Goal: Task Accomplishment & Management: Manage account settings

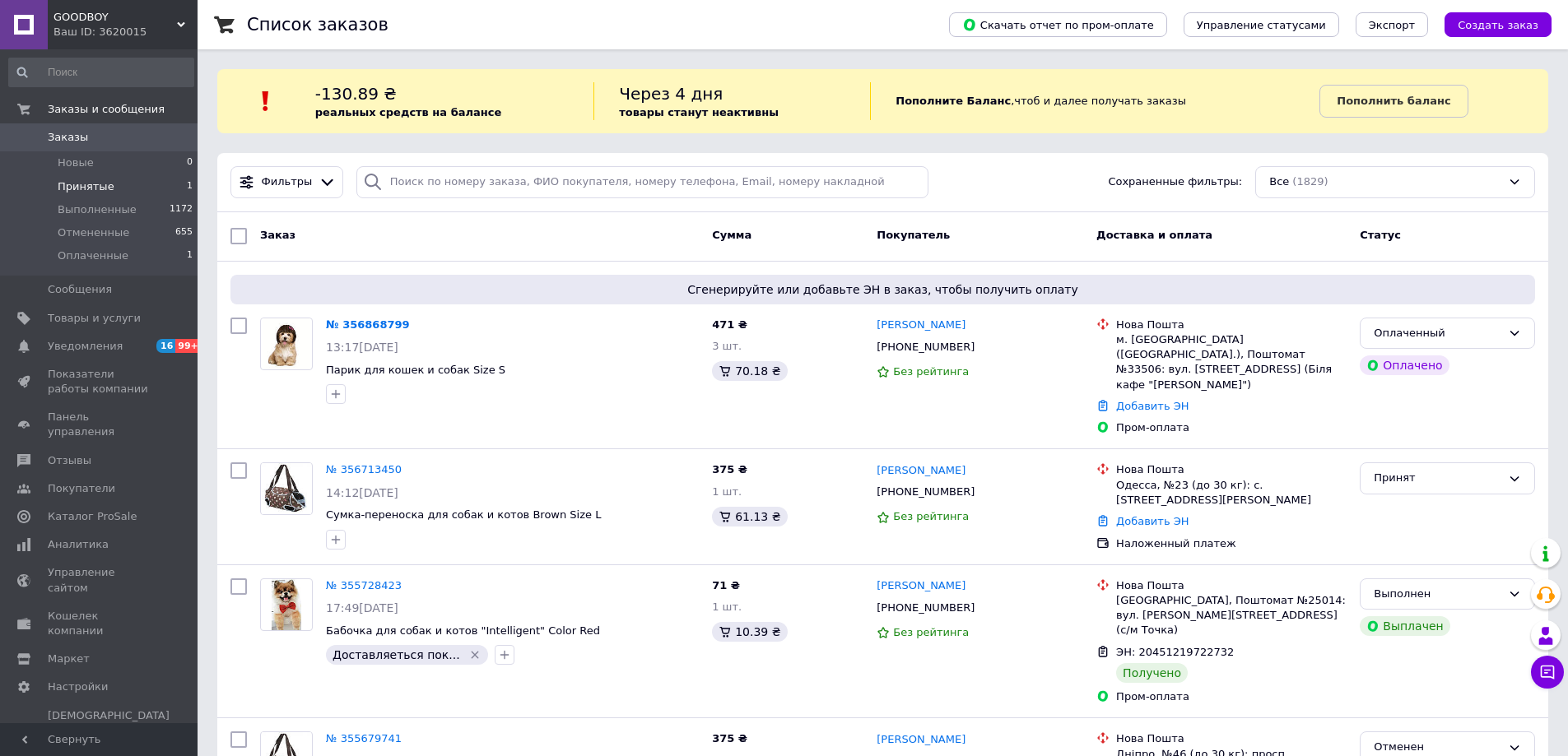
click at [107, 188] on li "Принятые 1" at bounding box center [101, 186] width 202 height 23
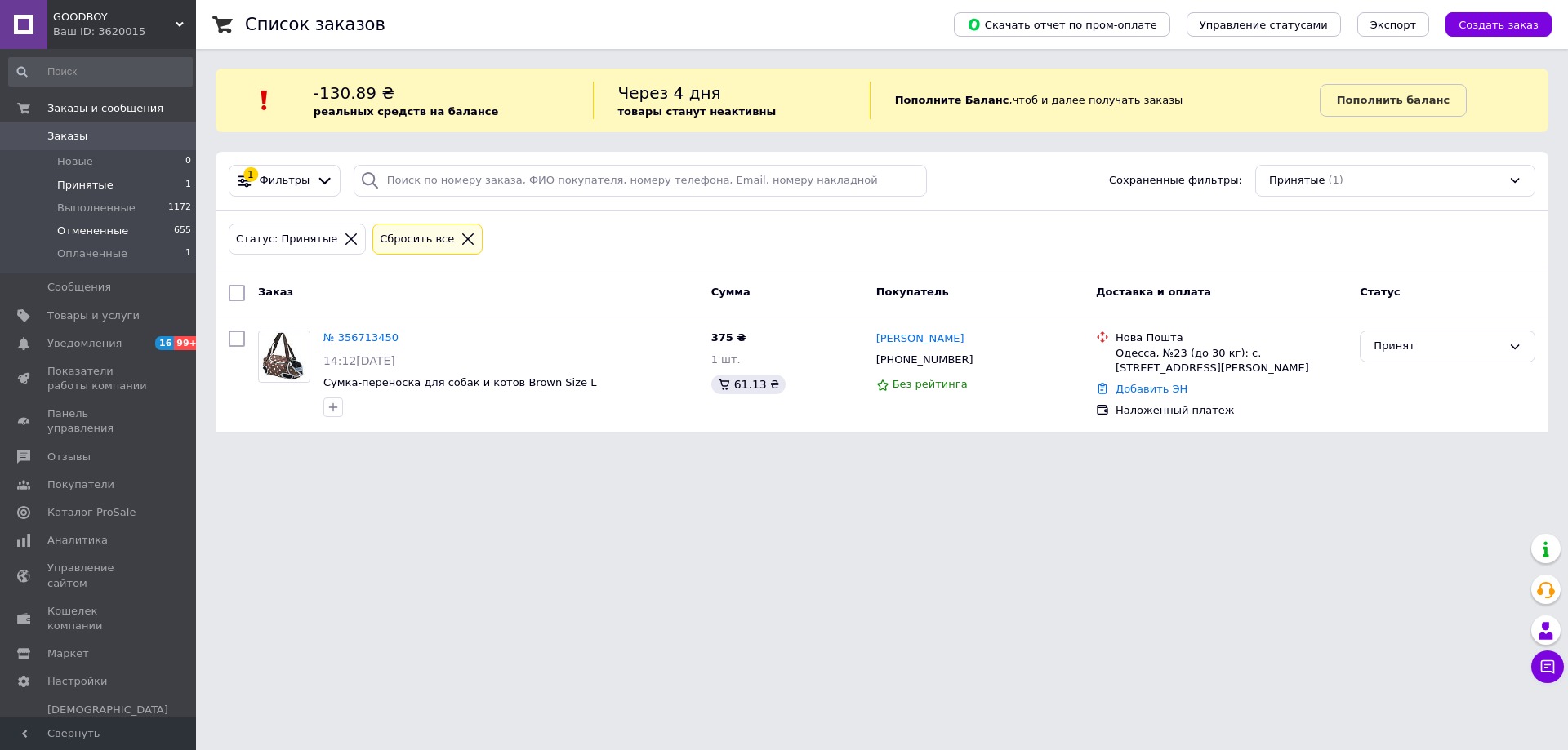
click at [84, 226] on span "Отмененные" at bounding box center [93, 231] width 71 height 15
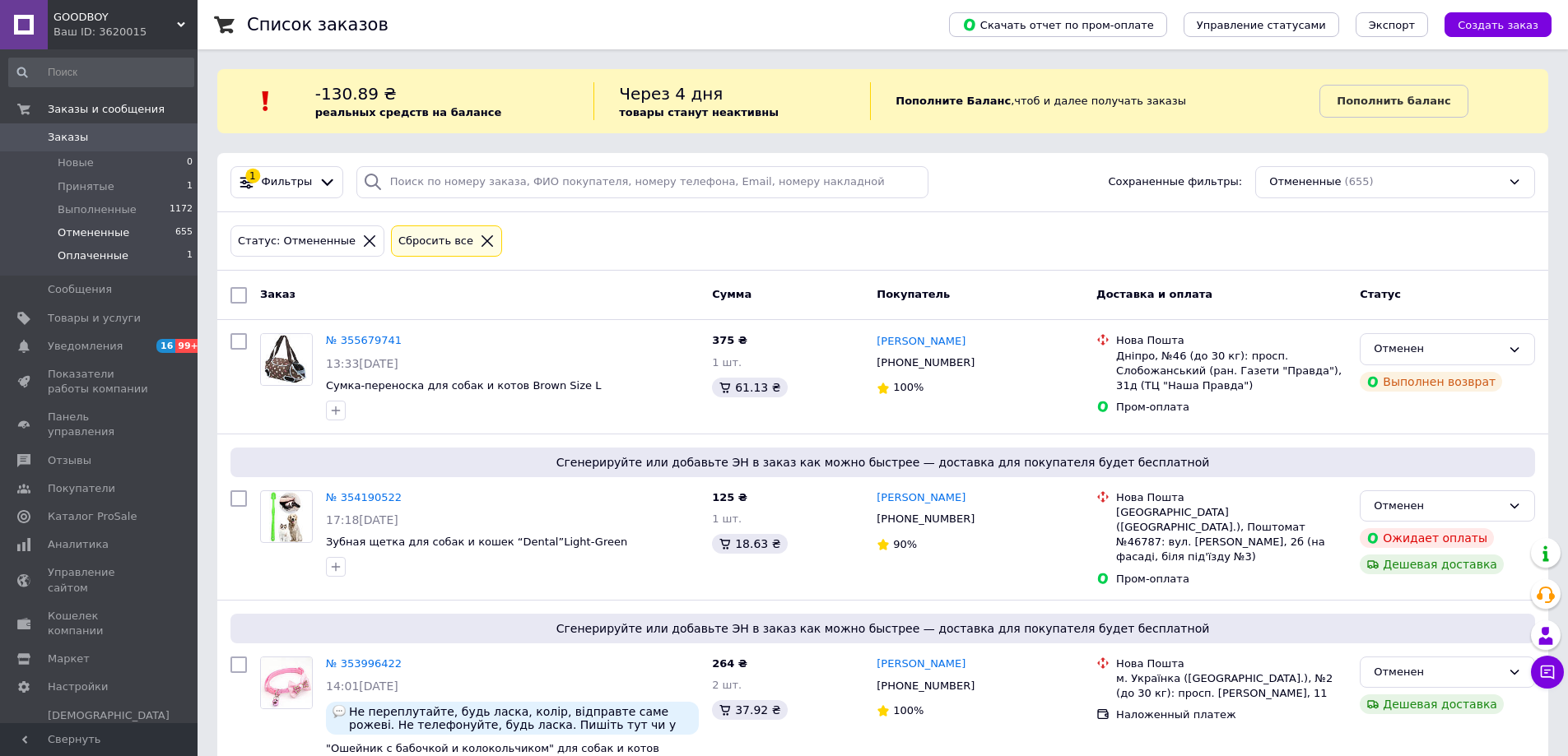
click at [105, 256] on span "Оплаченные" at bounding box center [93, 256] width 71 height 15
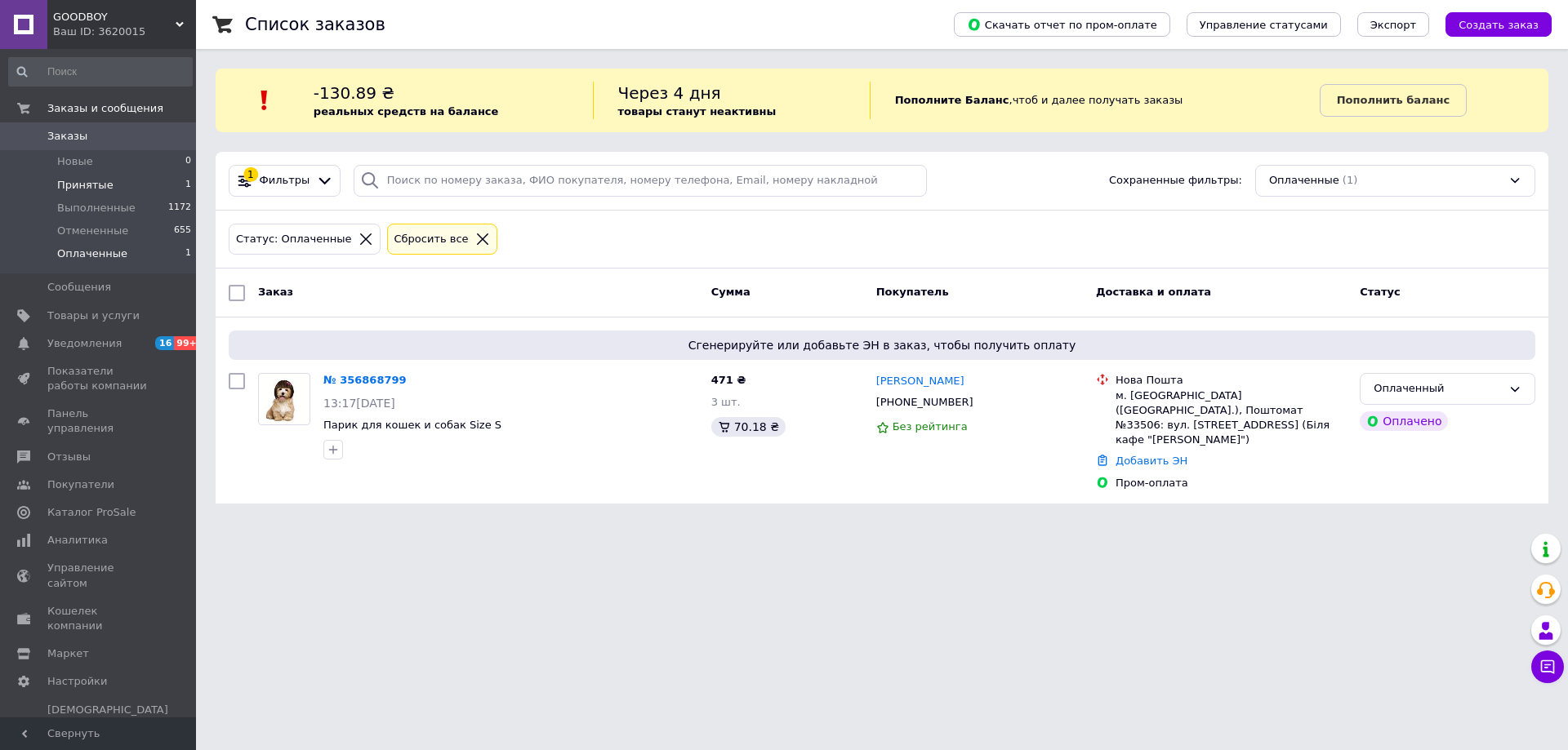
click at [109, 185] on li "Принятые 1" at bounding box center [100, 185] width 201 height 23
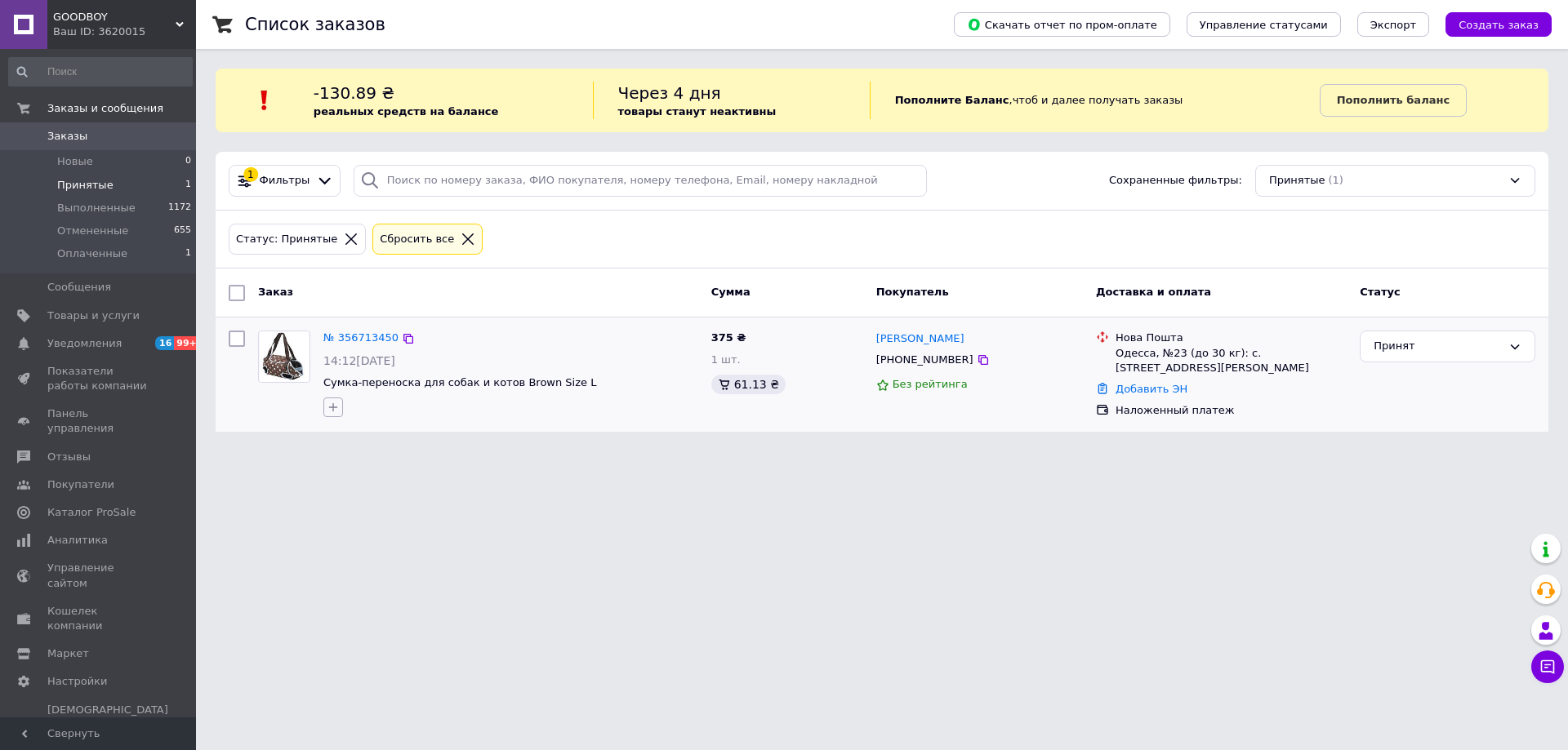
click at [338, 407] on icon "button" at bounding box center [333, 407] width 13 height 13
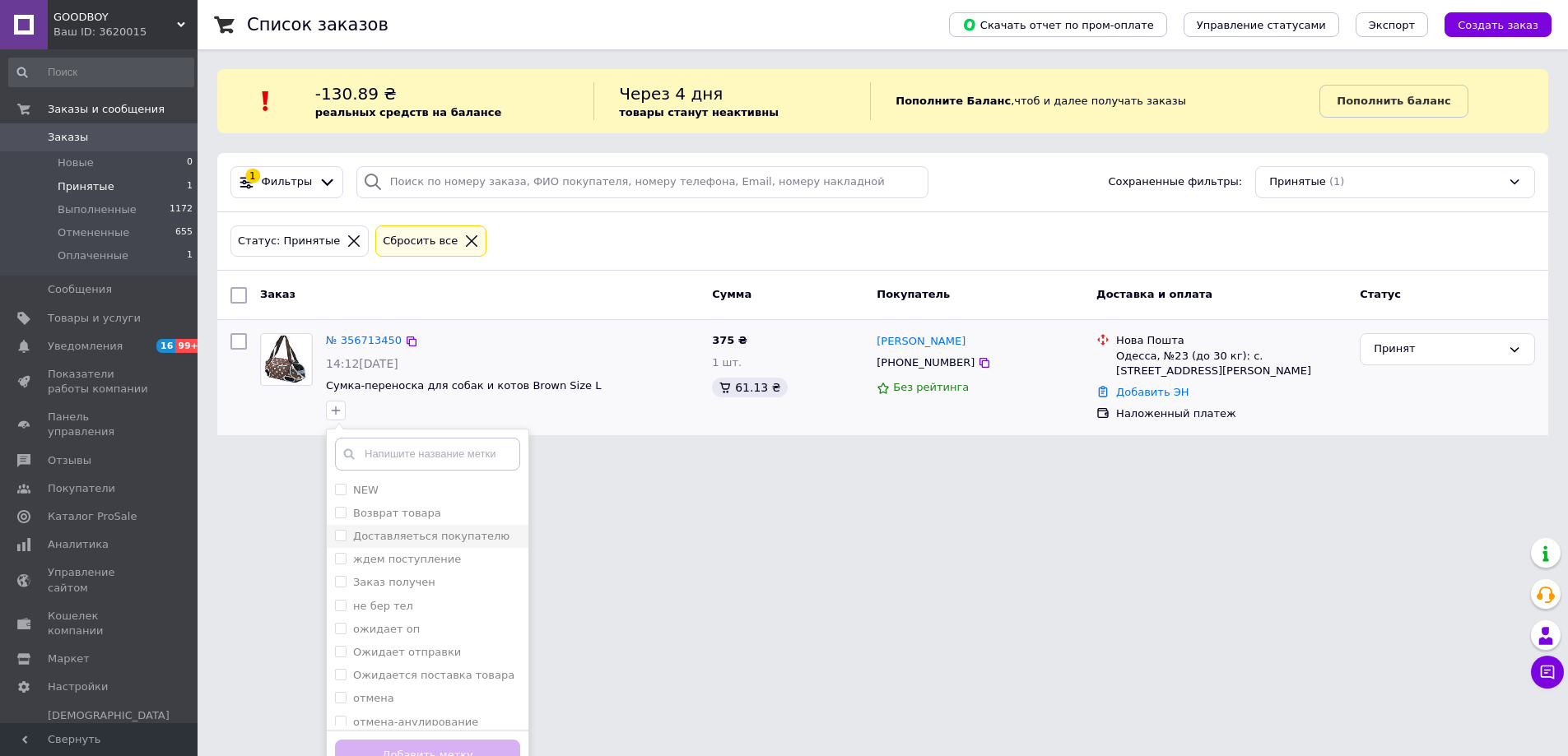
click at [380, 537] on label "Доставляеться покупателю" at bounding box center [431, 536] width 157 height 12
checkbox input "true"
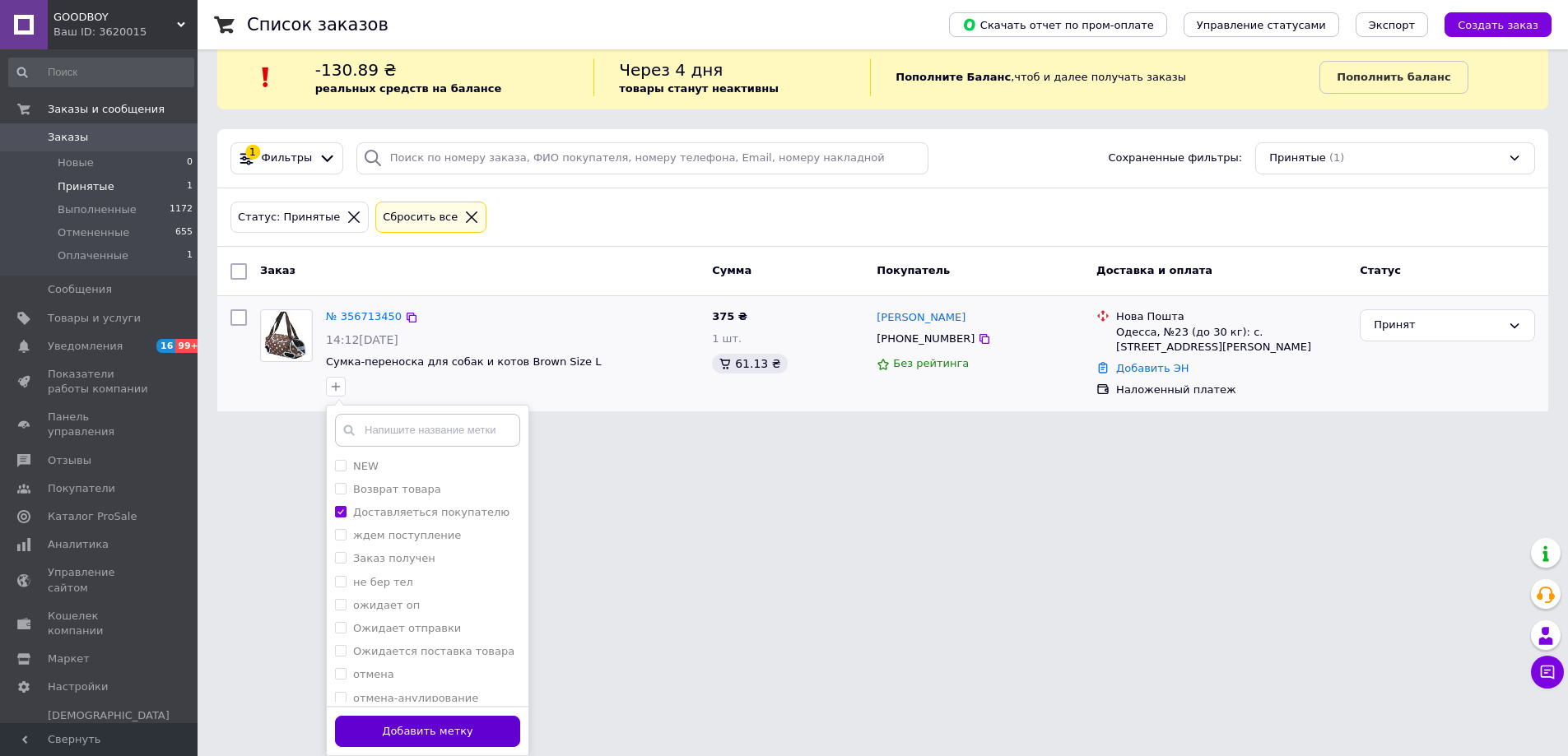
click at [424, 728] on button "Добавить метку" at bounding box center [428, 732] width 186 height 32
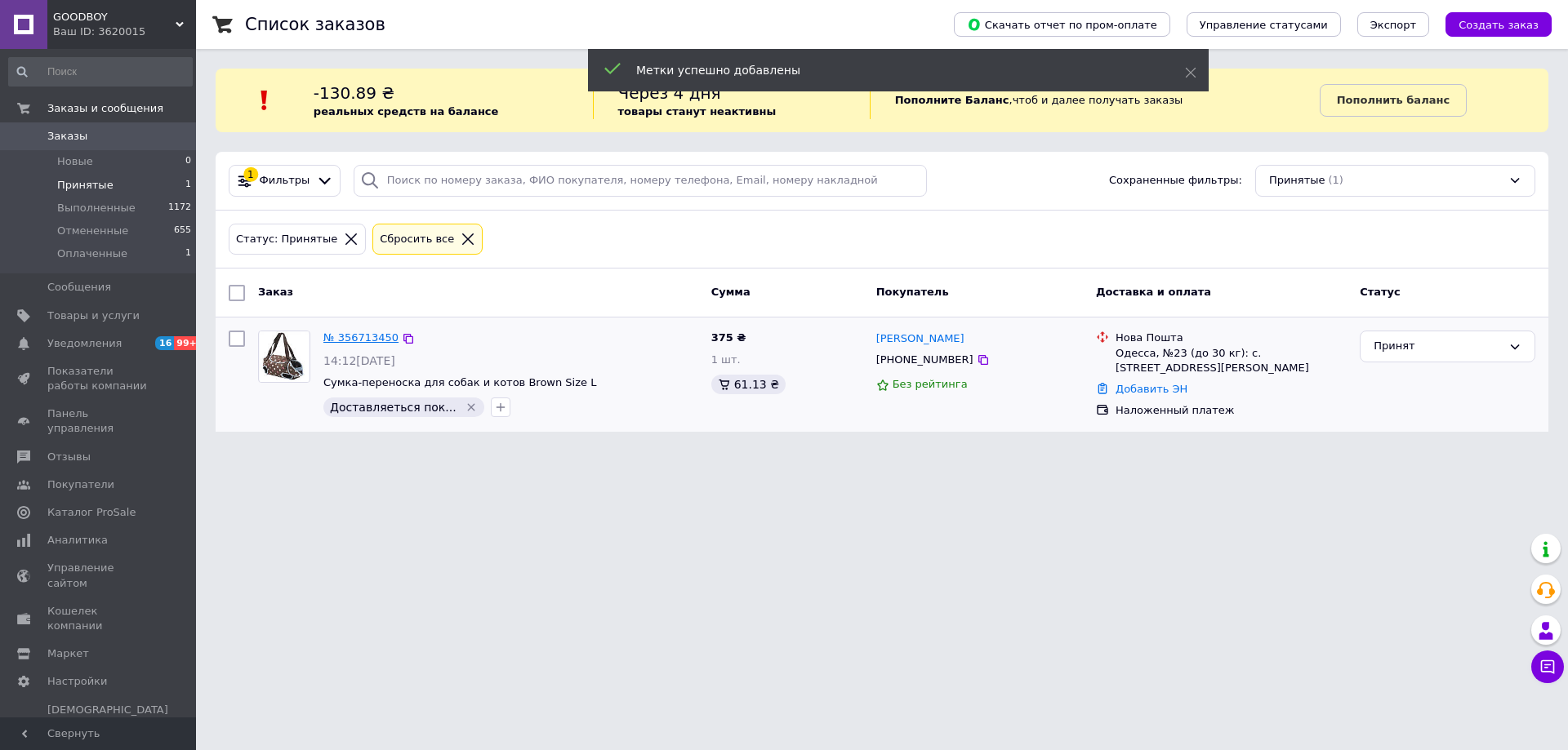
click at [352, 337] on link "№ 356713450" at bounding box center [361, 338] width 76 height 12
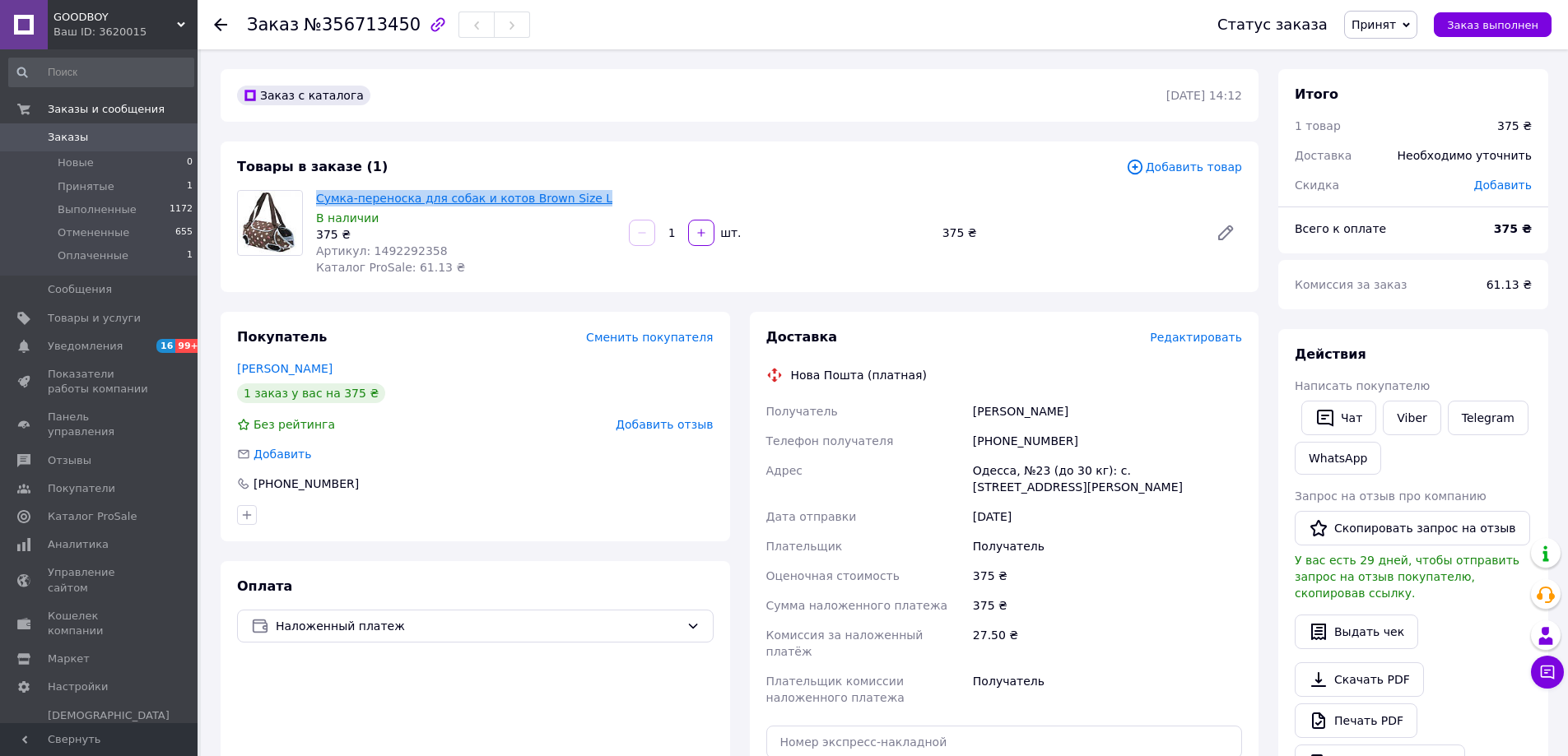
drag, startPoint x: 597, startPoint y: 193, endPoint x: 319, endPoint y: 200, distance: 278.1
click at [319, 200] on span "Сумка-переноска для собак и котов Brown Size L" at bounding box center [466, 198] width 299 height 17
copy link "Сумка-переноска для собак и котов Brown Size L"
click at [1026, 440] on div "[PHONE_NUMBER]" at bounding box center [1107, 441] width 276 height 30
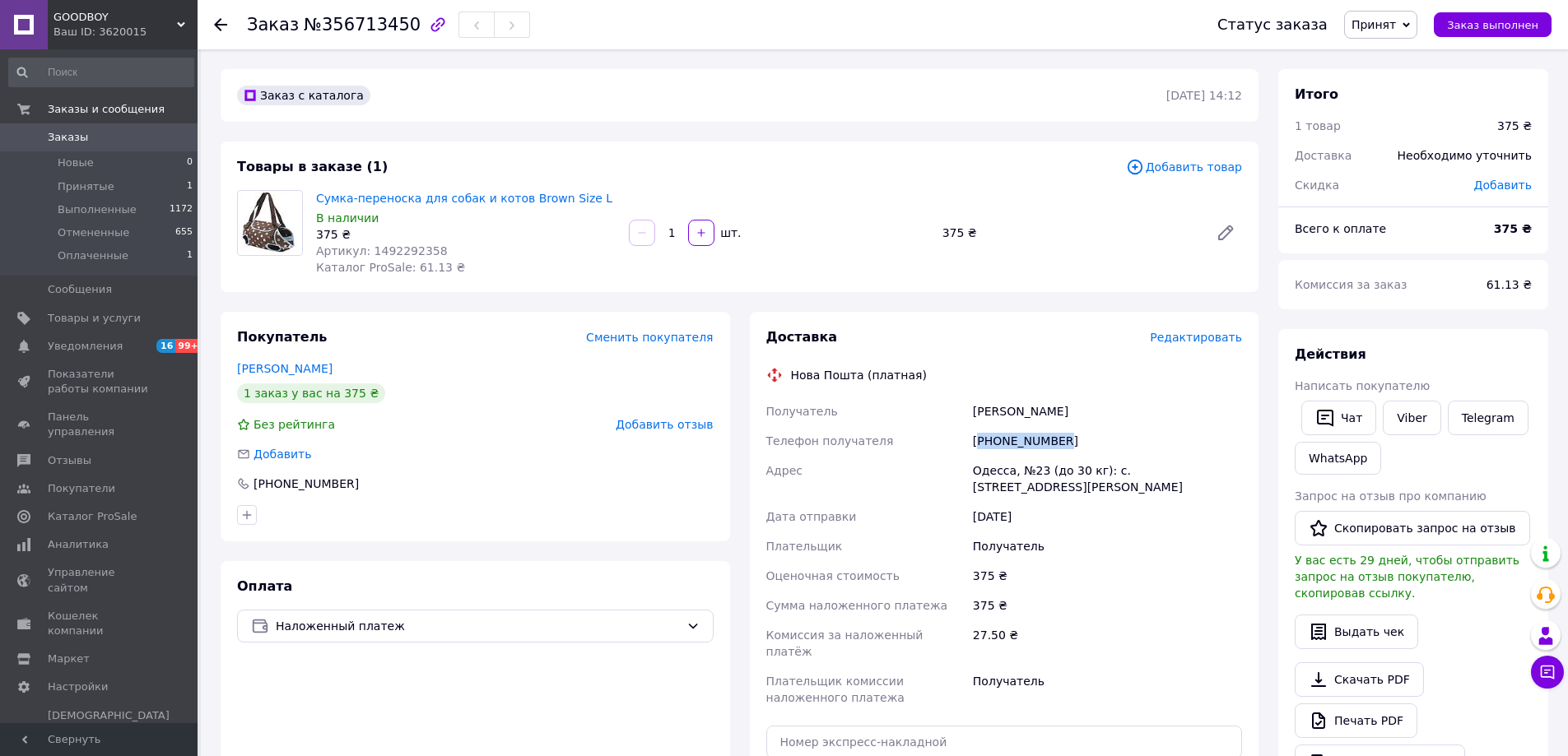
copy div "380982978438"
click at [388, 624] on span "Наложенный платеж" at bounding box center [478, 626] width 404 height 18
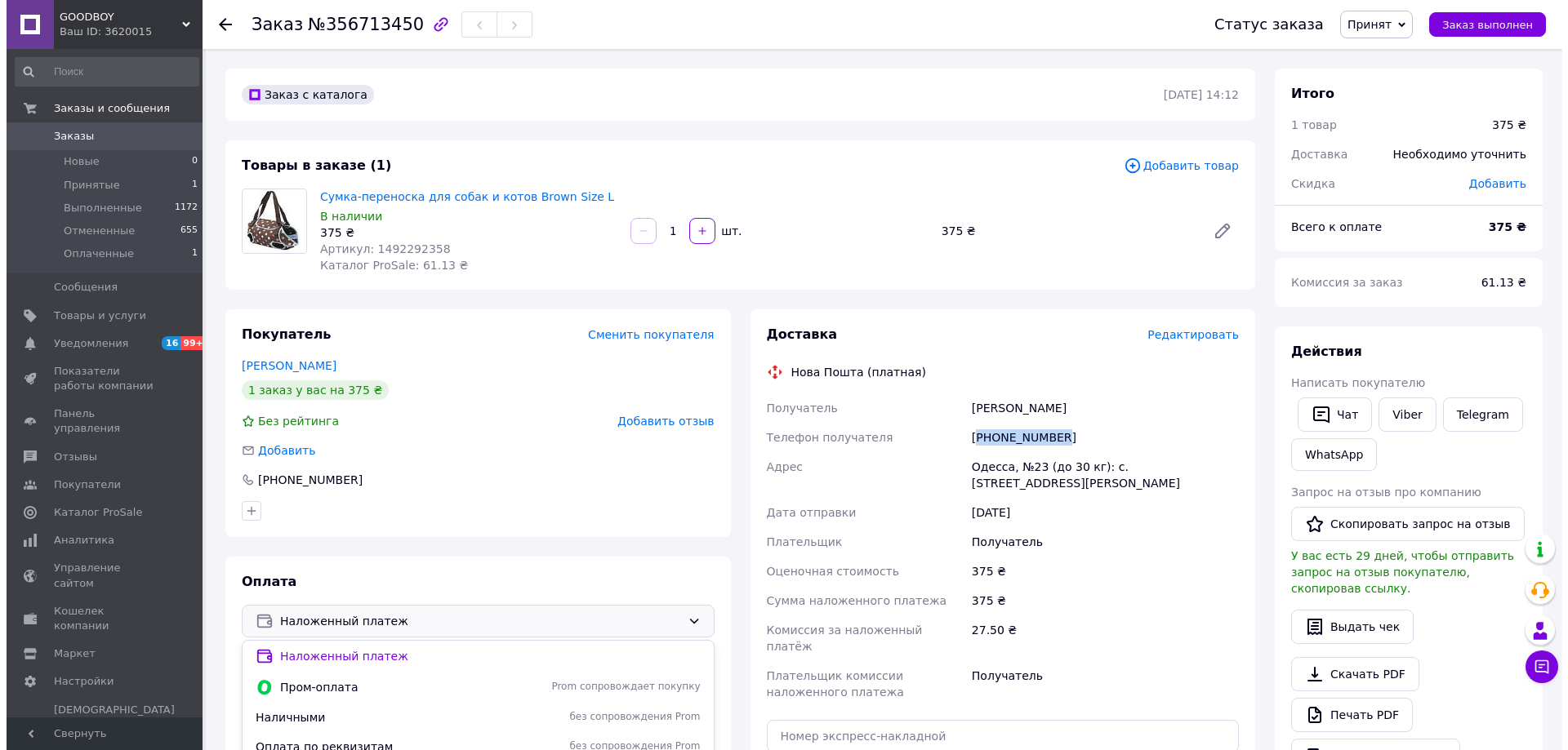
scroll to position [245, 0]
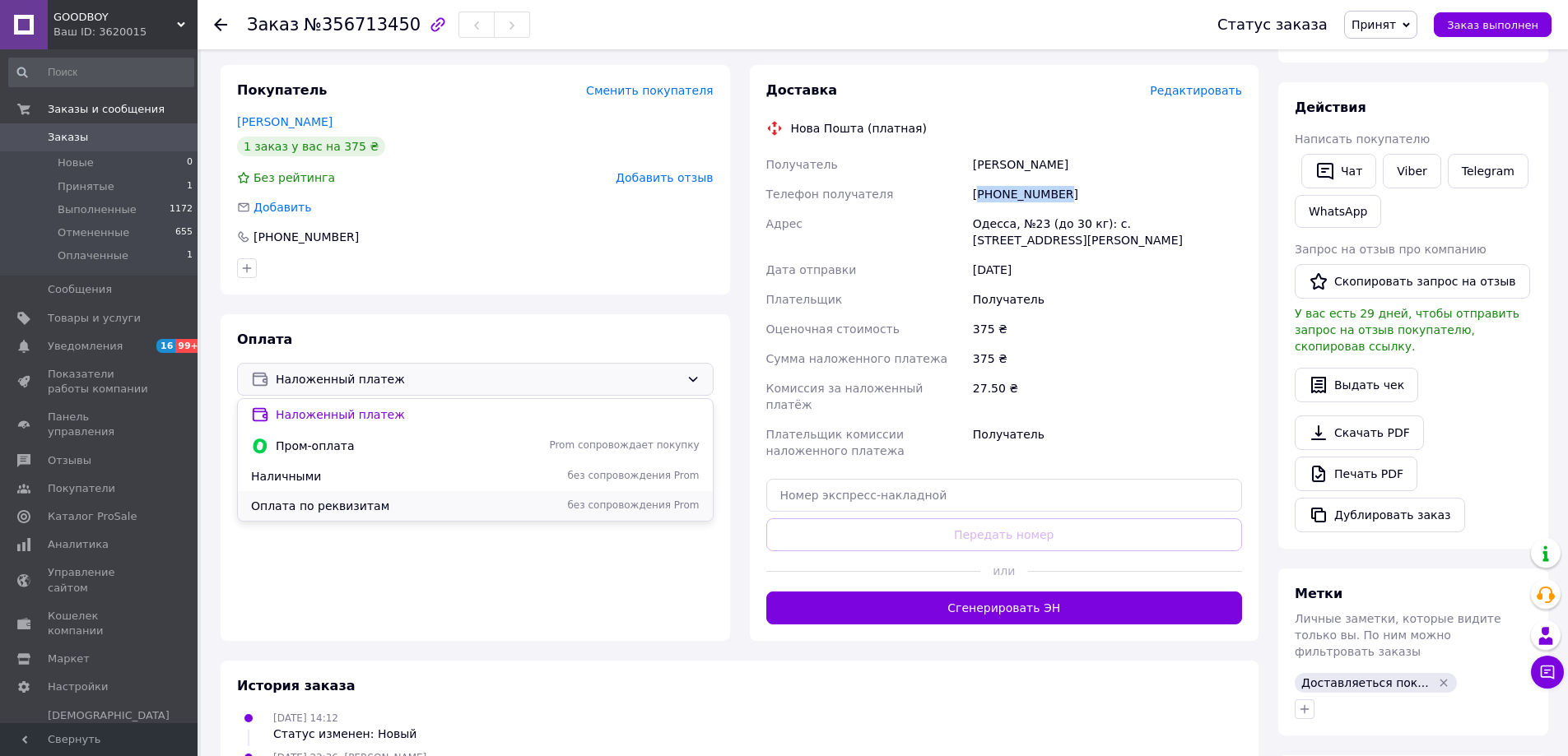
click at [350, 506] on span "Оплата по реквизитам" at bounding box center [384, 506] width 267 height 17
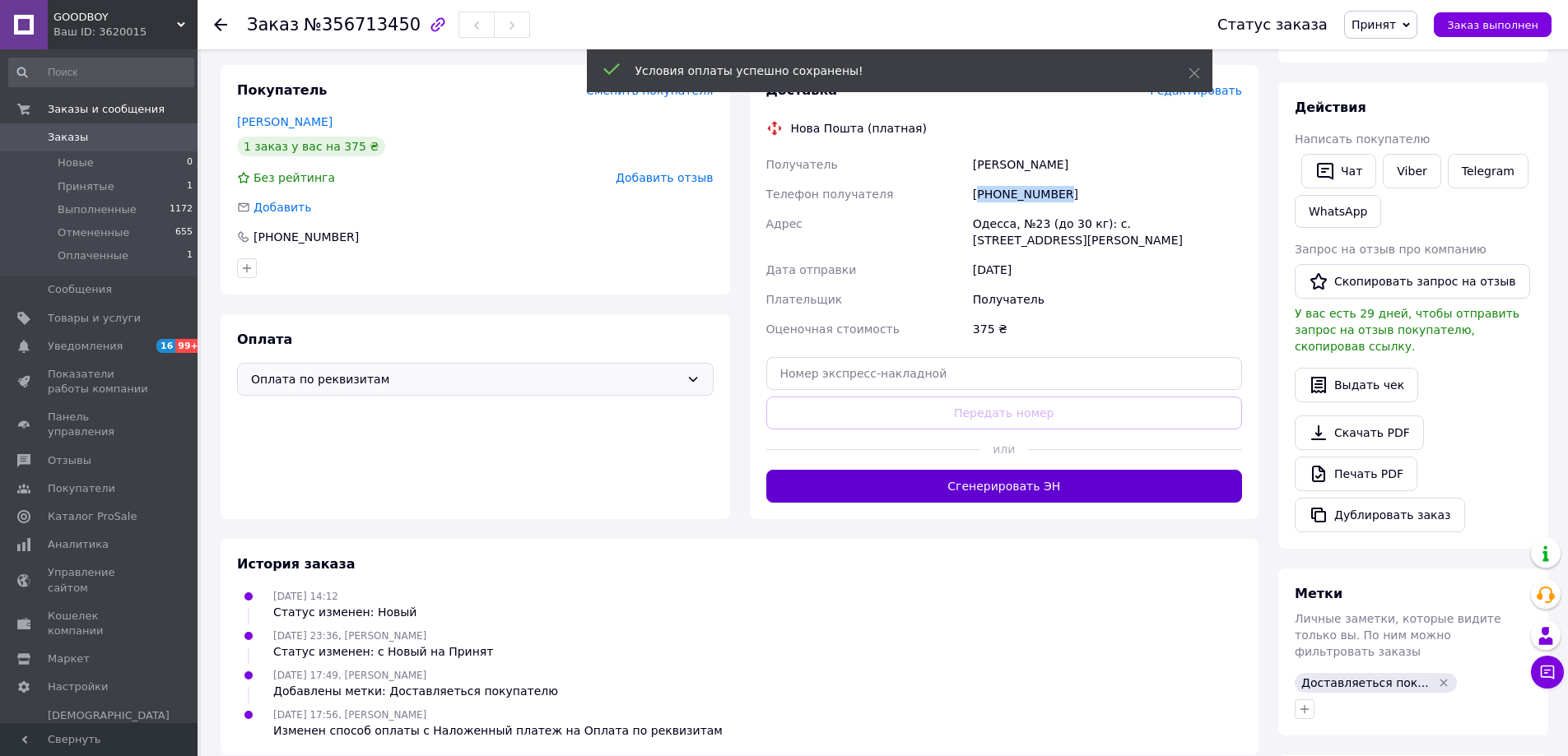
click at [833, 478] on button "Сгенерировать ЭН" at bounding box center [1004, 486] width 477 height 33
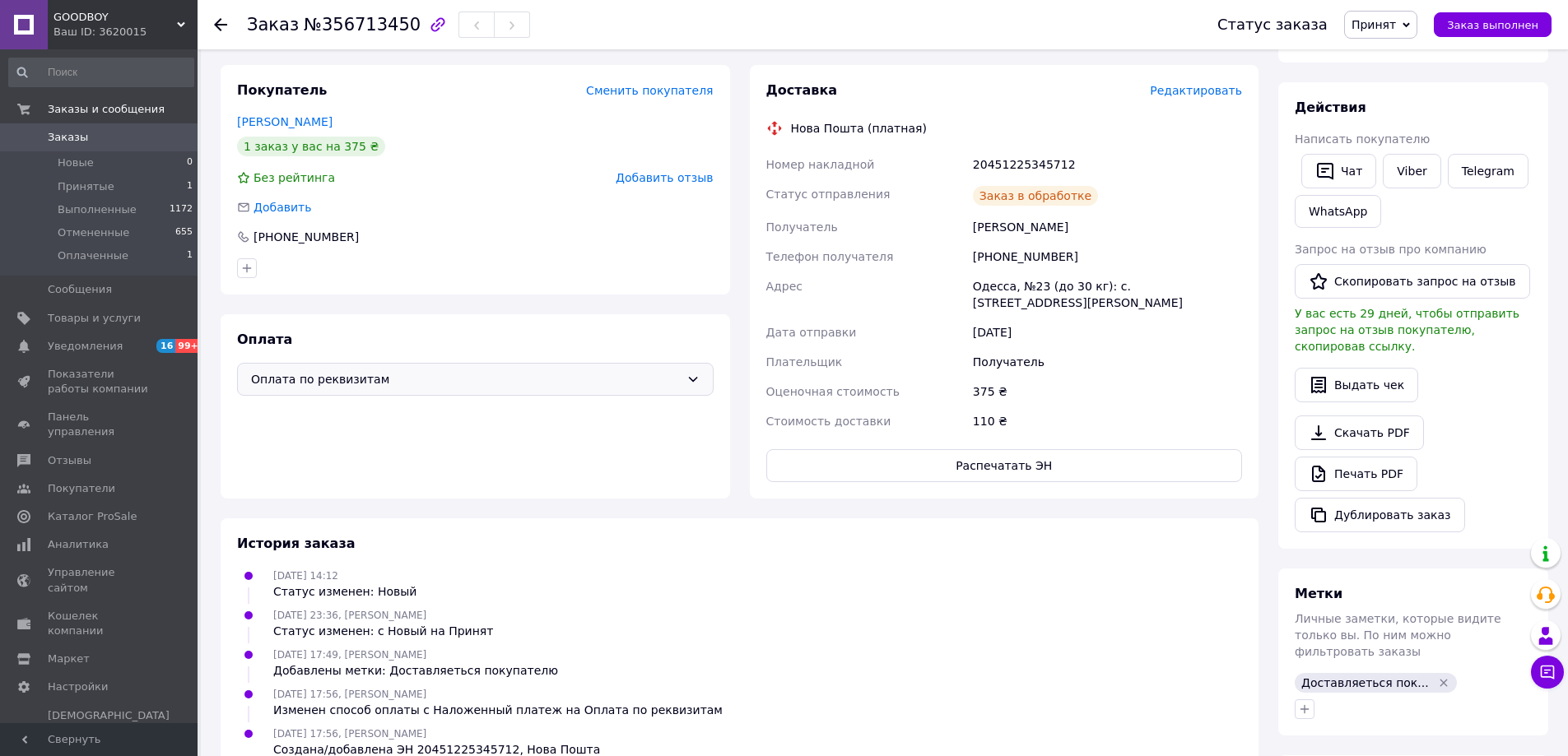
click at [1202, 86] on span "Редактировать" at bounding box center [1195, 90] width 92 height 13
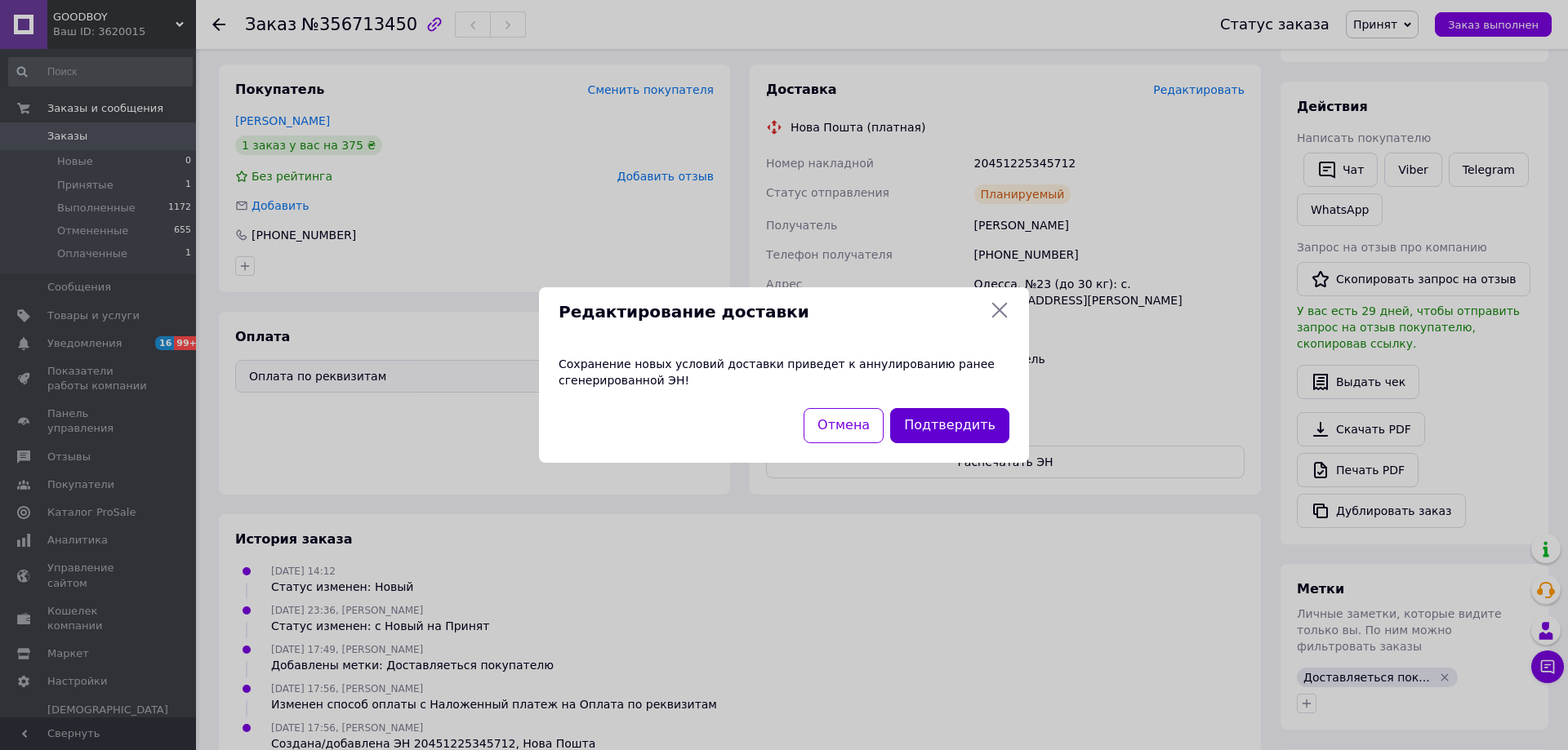
click at [970, 418] on button "Подтвердить" at bounding box center [949, 425] width 119 height 35
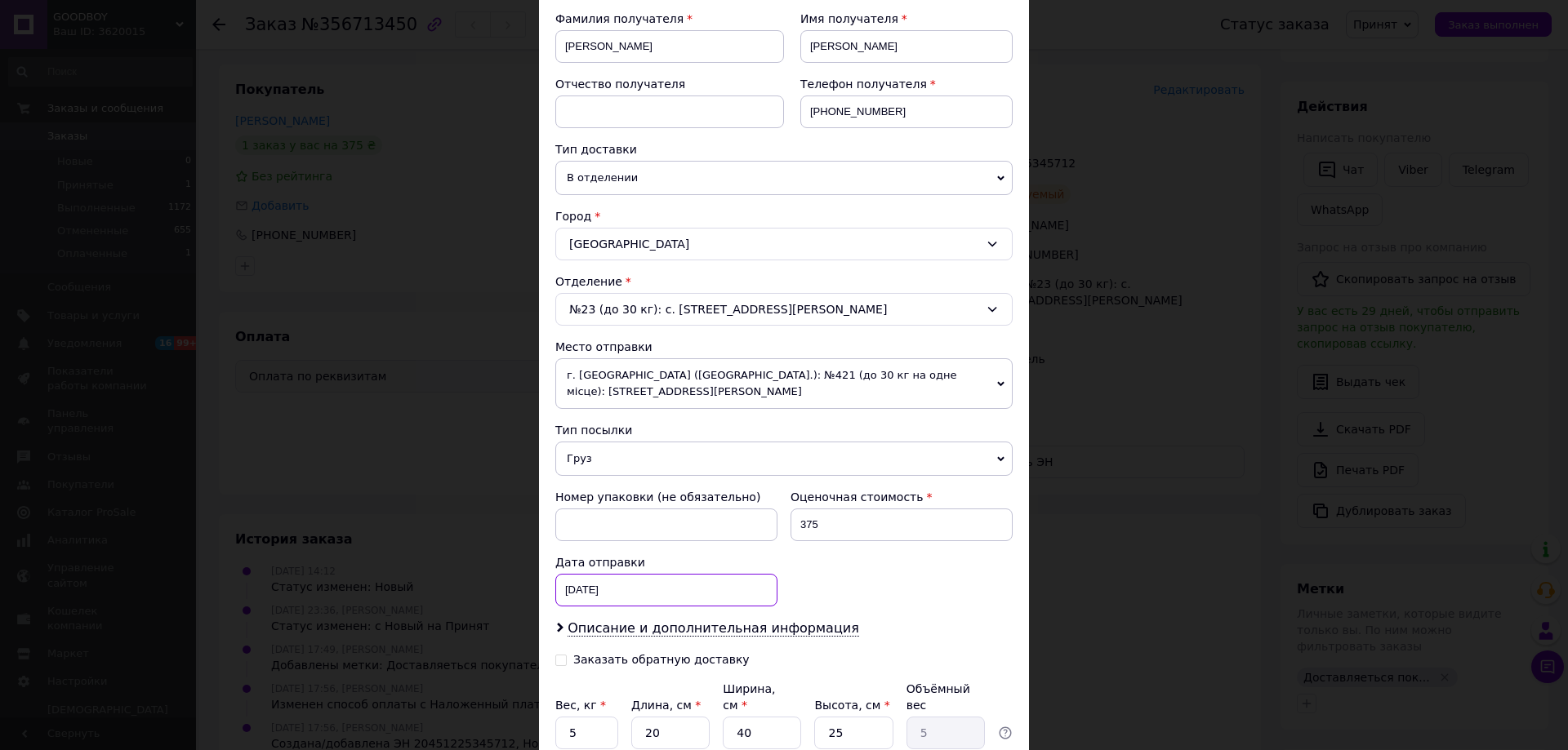
click at [628, 574] on div "[DATE] < 2025 > < Август > Пн Вт Ср Чт Пт Сб Вс 28 29 30 31 1 2 3 4 5 6 7 8 9 1…" at bounding box center [667, 590] width 222 height 33
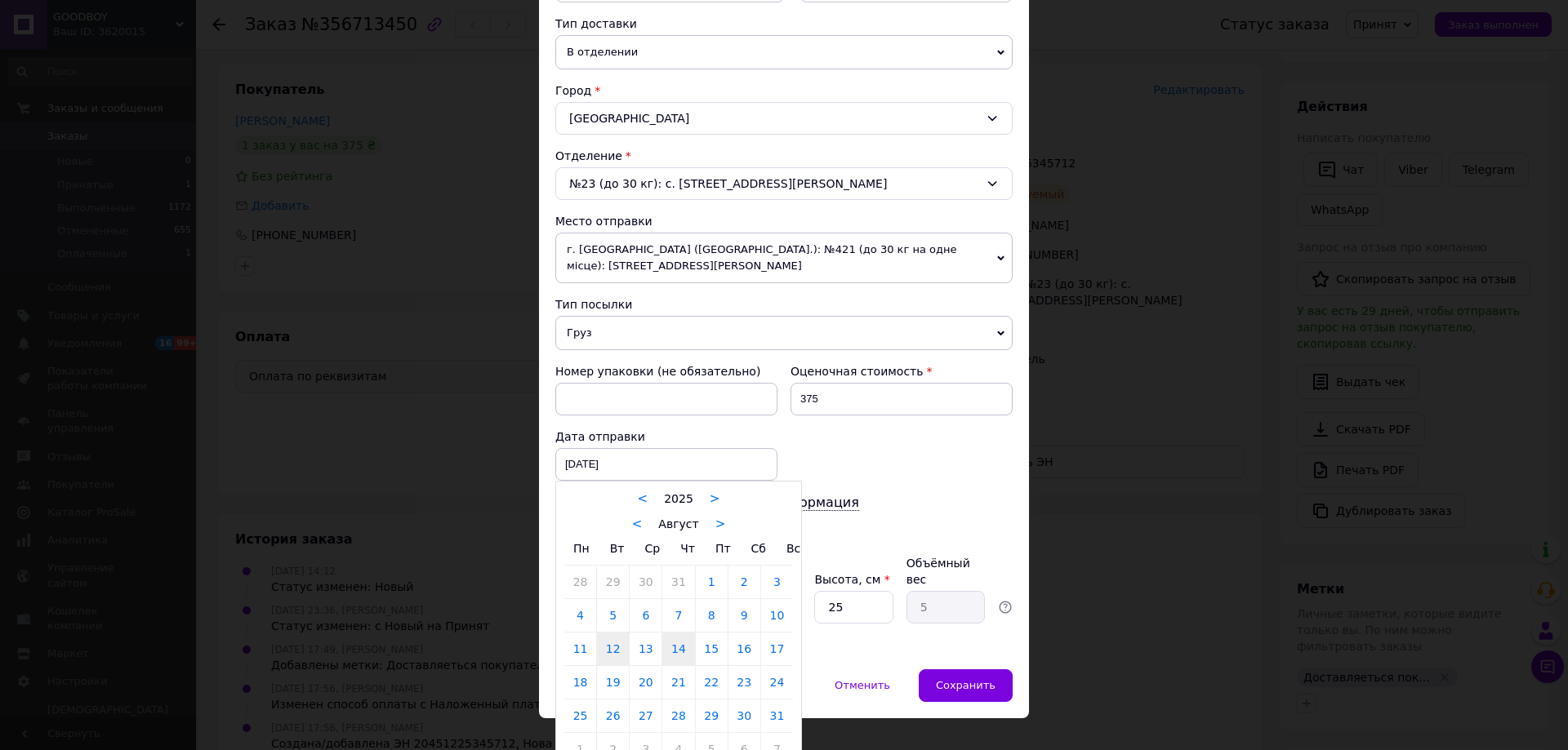
click at [679, 637] on link "14" at bounding box center [678, 649] width 32 height 33
type input "[DATE]"
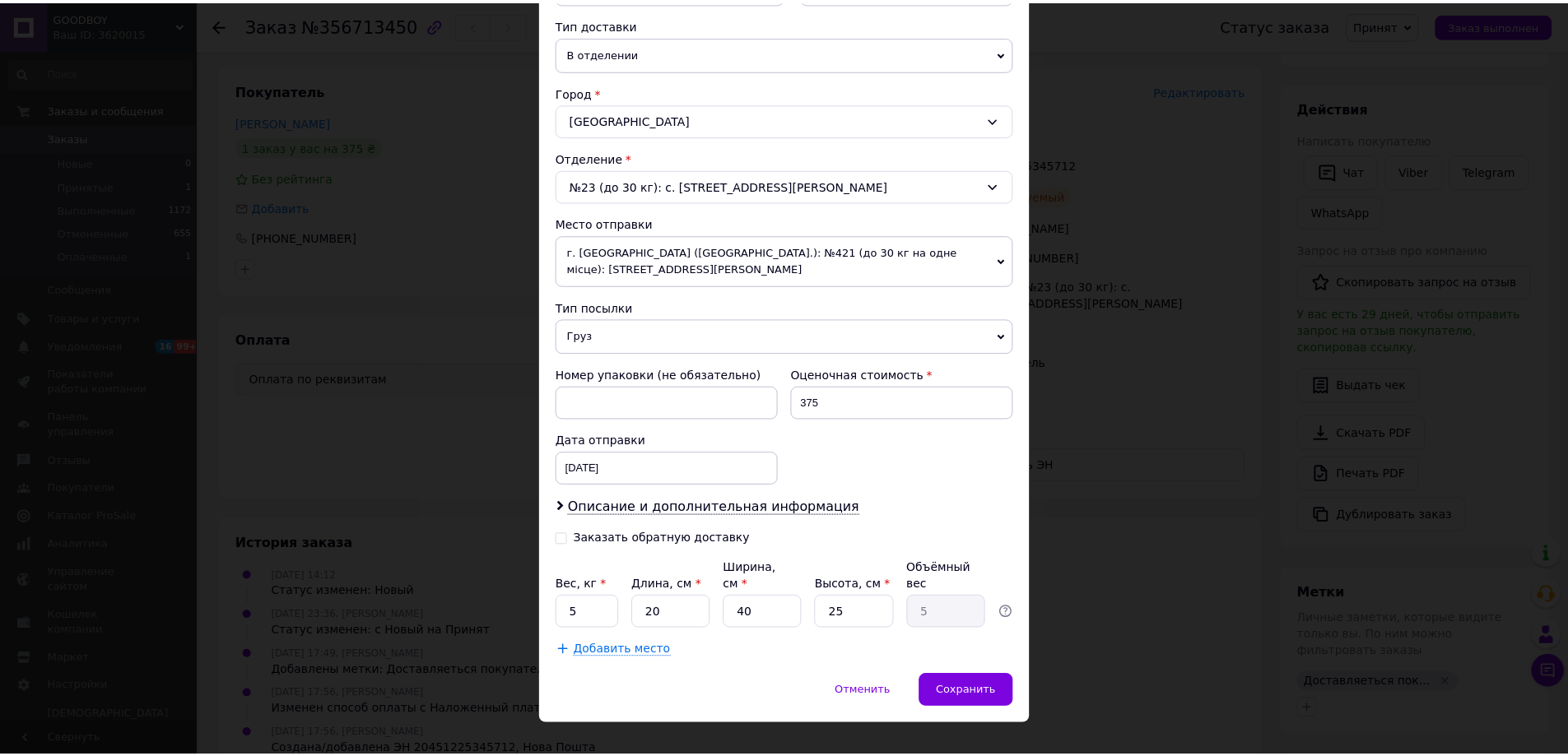
scroll to position [367, 0]
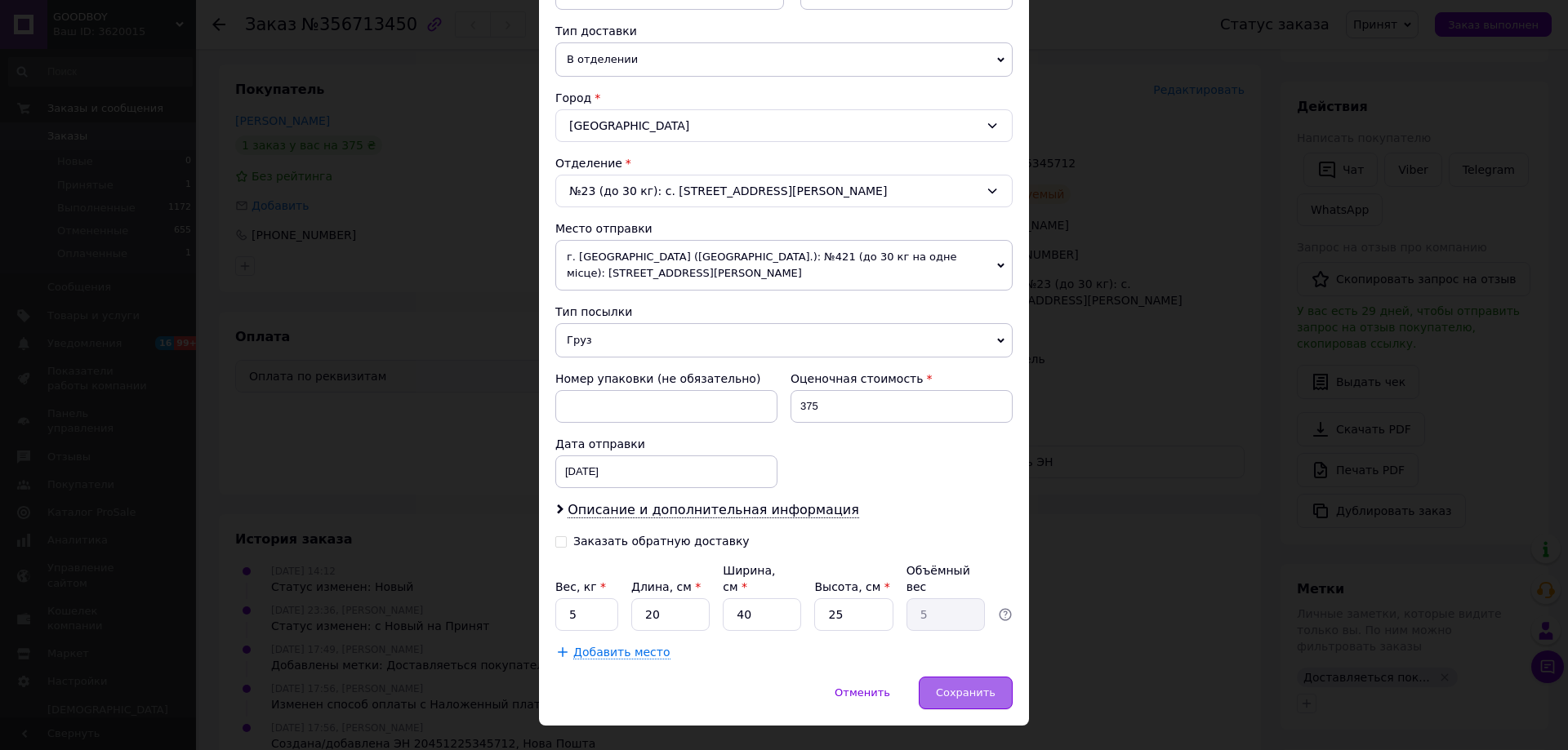
click at [957, 687] on span "Сохранить" at bounding box center [965, 693] width 60 height 12
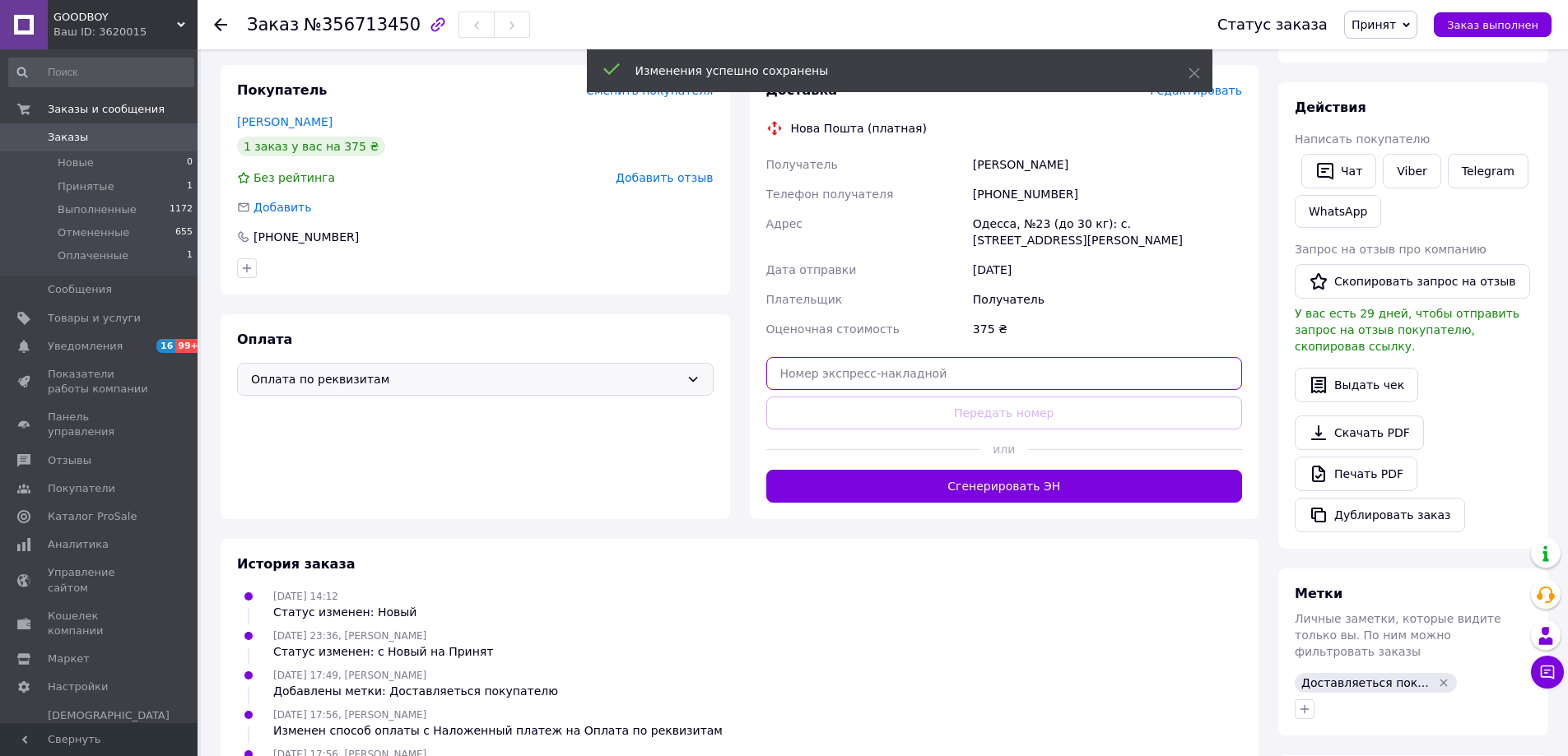
click at [917, 382] on input "text" at bounding box center [1004, 374] width 477 height 33
paste input "20451225345607"
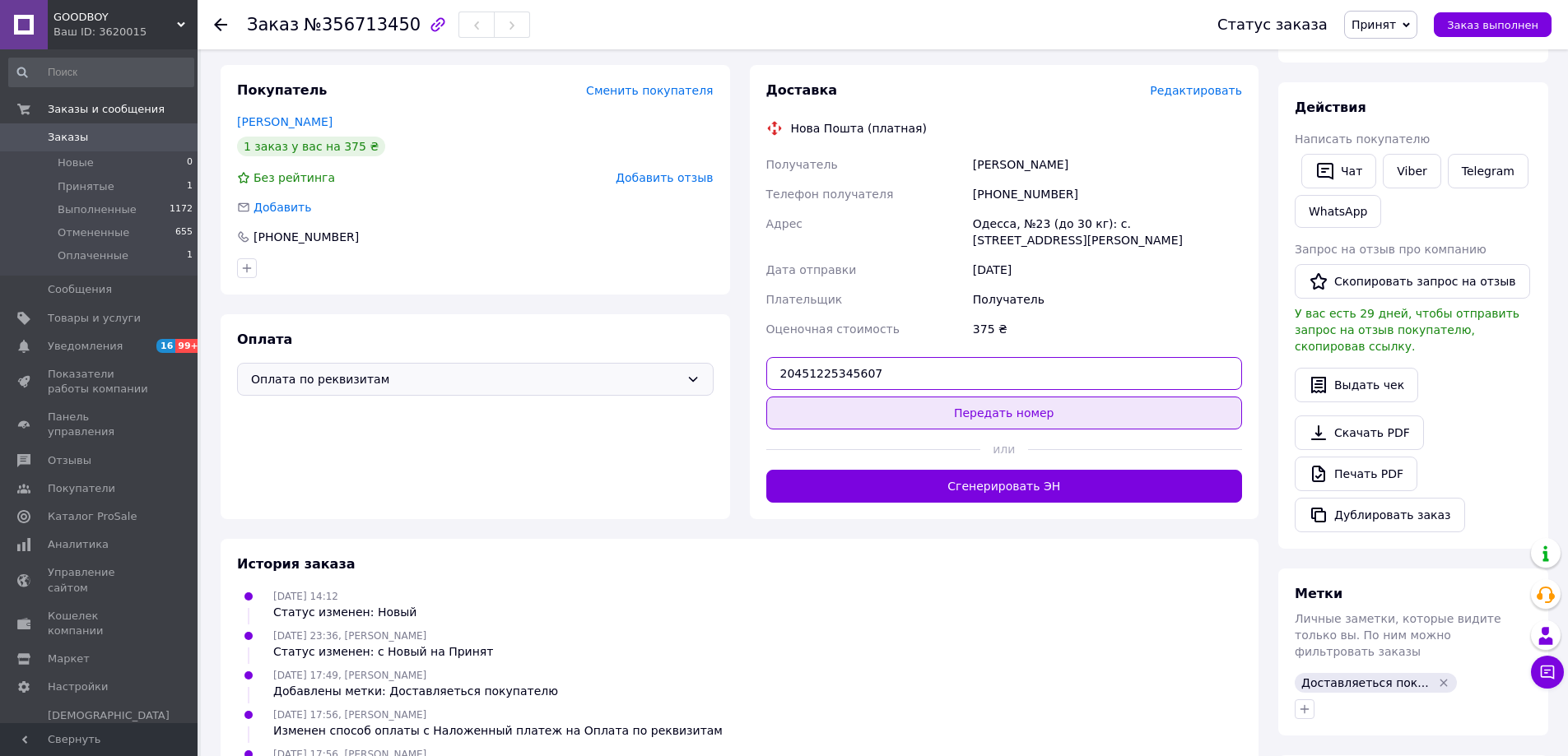
type input "20451225345607"
click at [987, 411] on button "Передать номер" at bounding box center [1004, 413] width 477 height 33
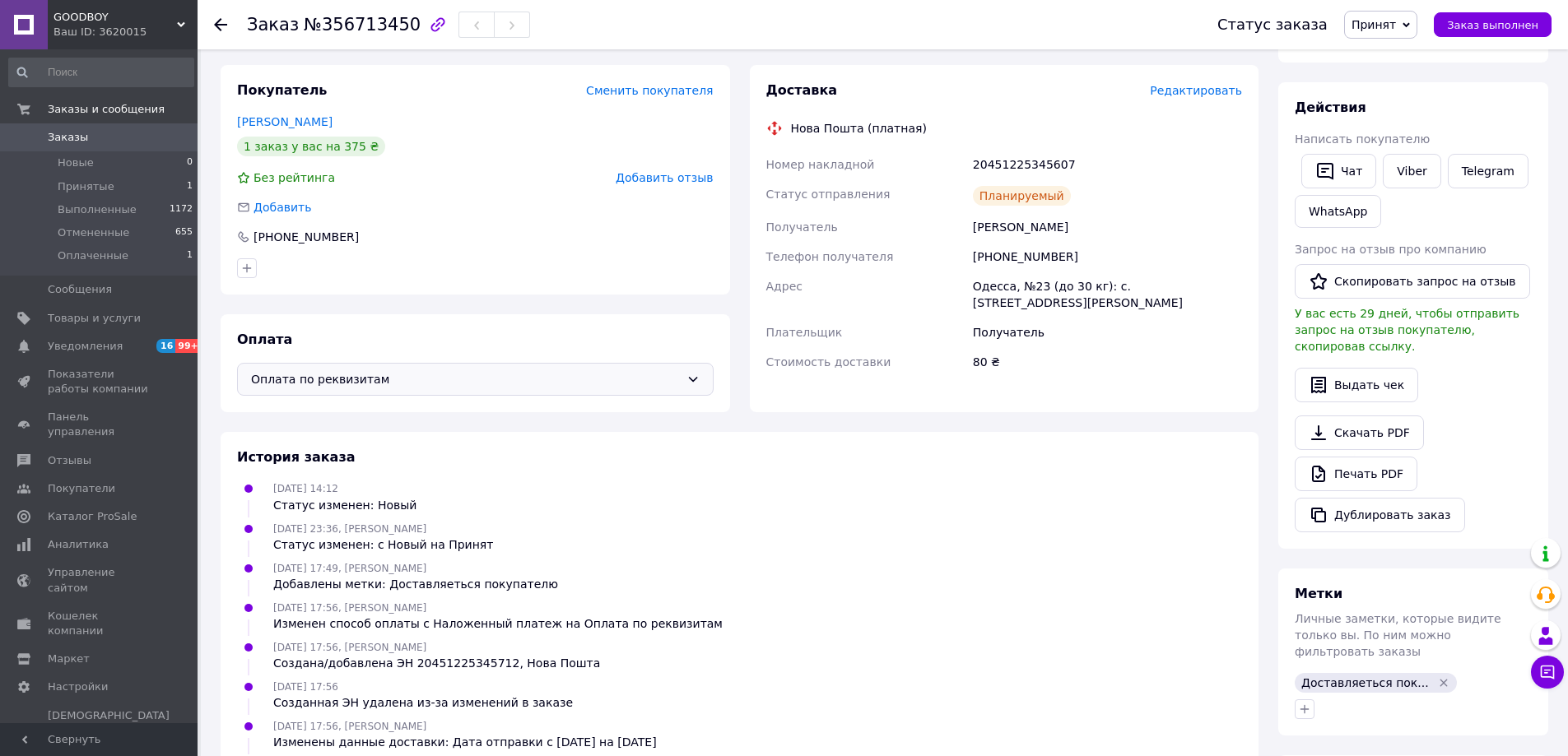
click at [1007, 166] on div "20451225345607" at bounding box center [1107, 164] width 276 height 30
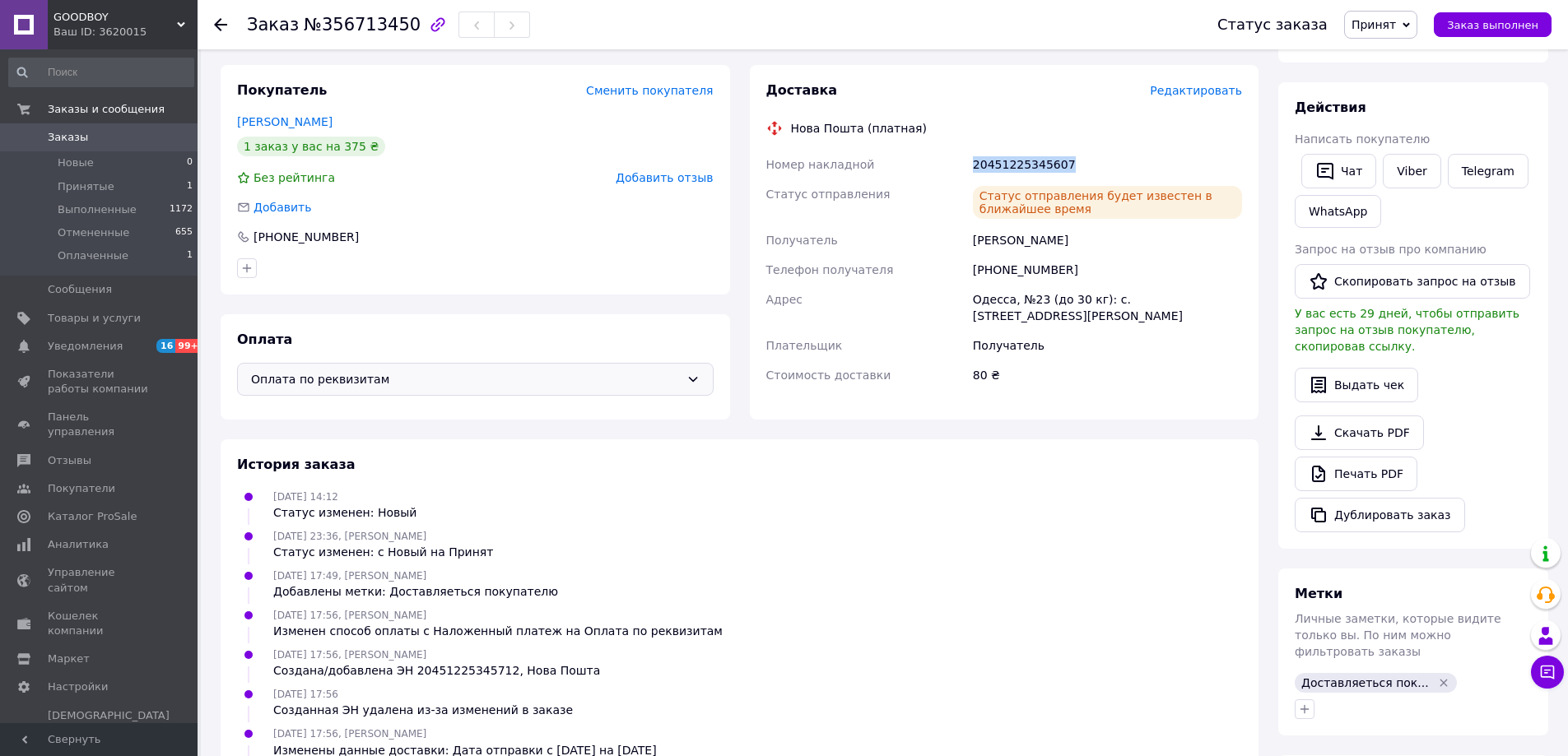
click at [1007, 166] on div "20451225345607" at bounding box center [1107, 164] width 276 height 30
copy div "20451225345607"
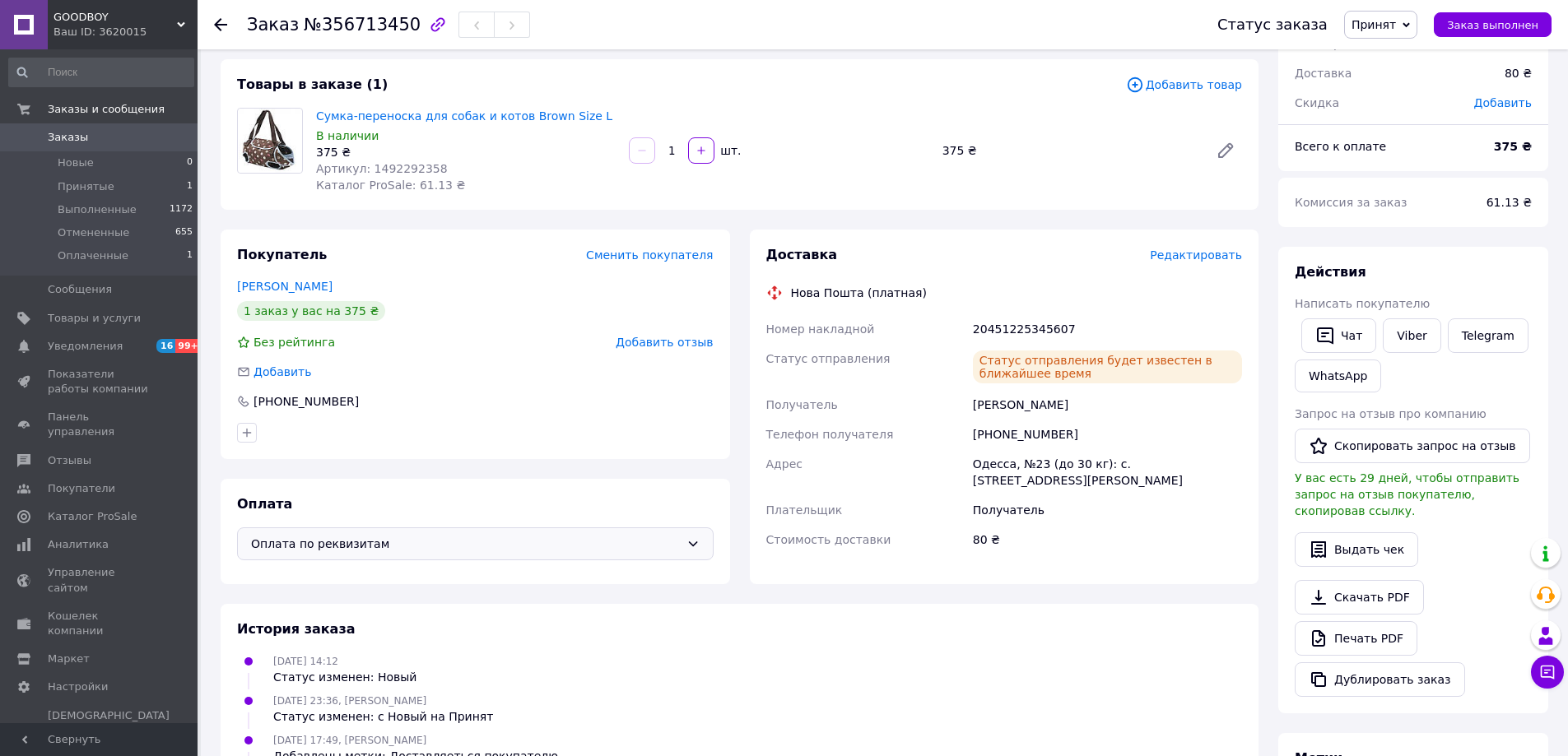
drag, startPoint x: 220, startPoint y: 83, endPoint x: 245, endPoint y: 98, distance: 29.2
click at [220, 83] on div "Товары в заказе (1) Добавить товар Сумка-переноска для собак и котов Brown Size…" at bounding box center [739, 135] width 1038 height 150
drag, startPoint x: 578, startPoint y: 119, endPoint x: 320, endPoint y: 113, distance: 258.1
click at [318, 108] on span "Сумка-переноска для собак и котов Brown Size L" at bounding box center [466, 116] width 299 height 17
copy link "Сумка-переноска для собак и котов Brown Size L"
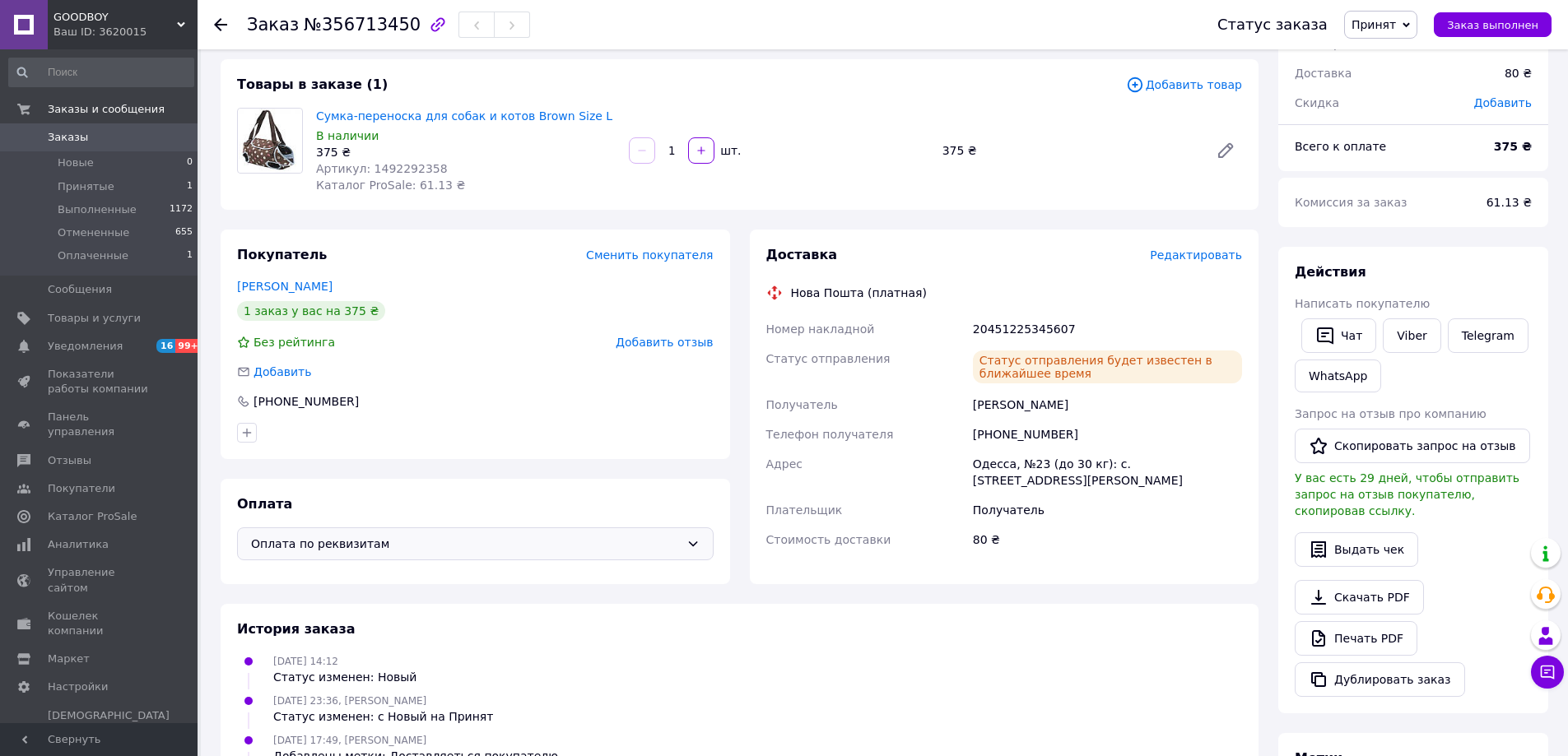
drag, startPoint x: 1114, startPoint y: 28, endPoint x: 1110, endPoint y: 18, distance: 10.8
click at [1114, 28] on div "Заказ №356713450" at bounding box center [715, 24] width 937 height 49
click at [81, 186] on span "Принятые" at bounding box center [86, 186] width 57 height 15
